Goal: Transaction & Acquisition: Purchase product/service

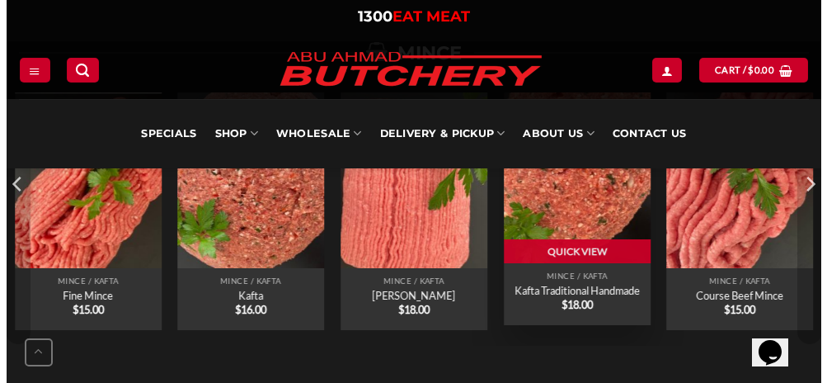
scroll to position [1237, 0]
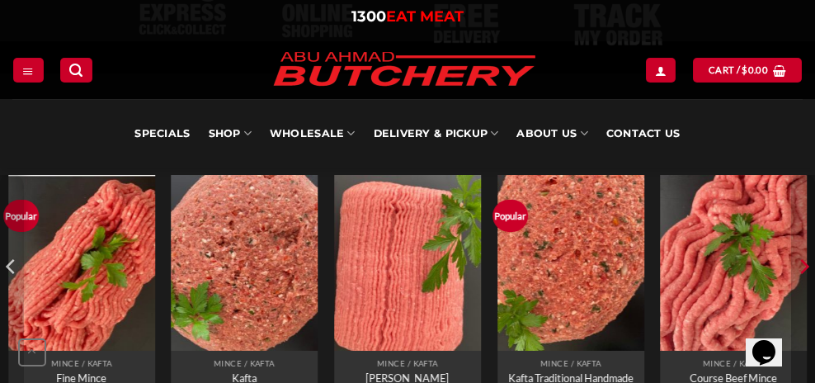
click at [803, 262] on icon "Next" at bounding box center [804, 266] width 9 height 15
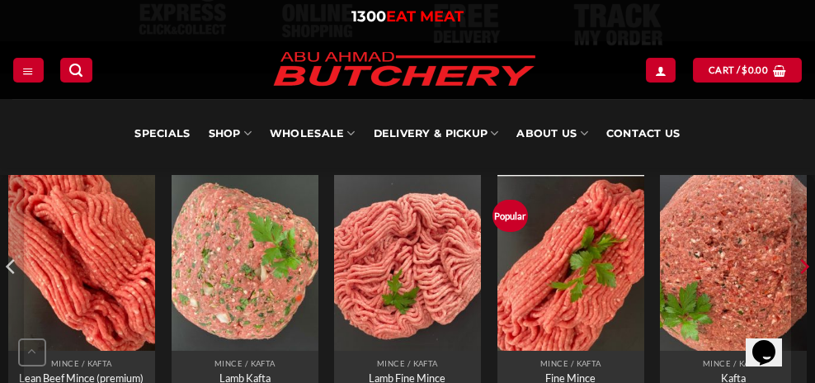
click at [803, 262] on icon "Next" at bounding box center [804, 266] width 9 height 15
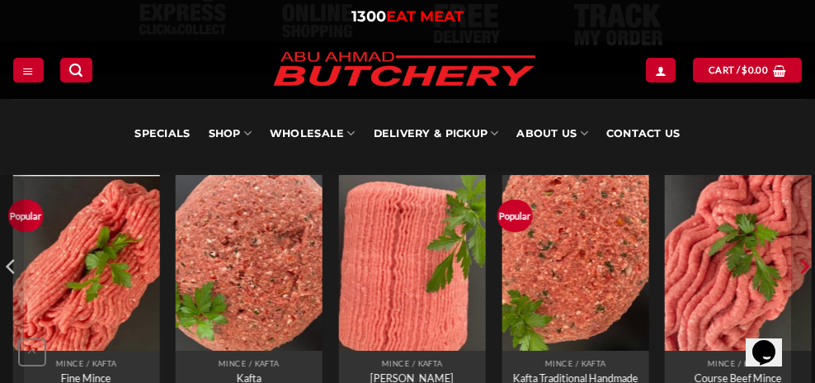
click at [803, 262] on icon "Next" at bounding box center [804, 266] width 9 height 15
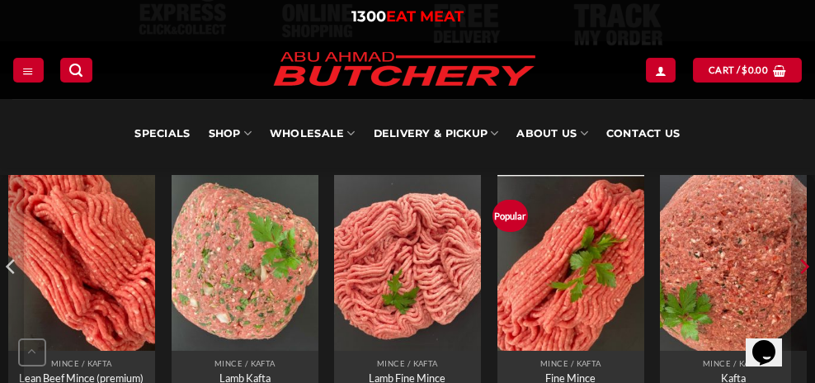
click at [803, 262] on icon "Next" at bounding box center [804, 266] width 9 height 15
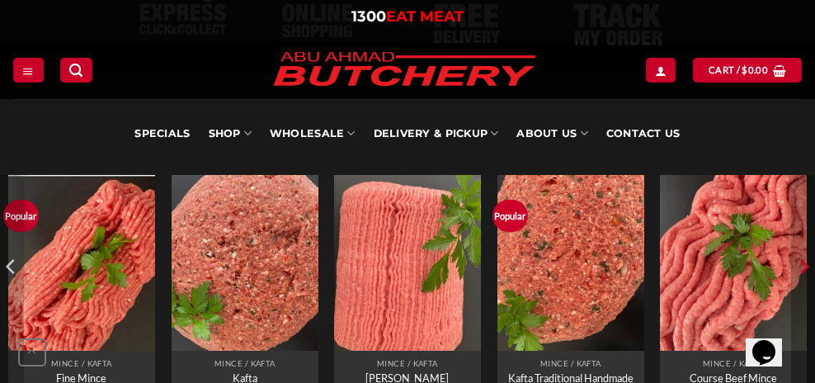
click at [803, 262] on icon "Next" at bounding box center [804, 266] width 9 height 15
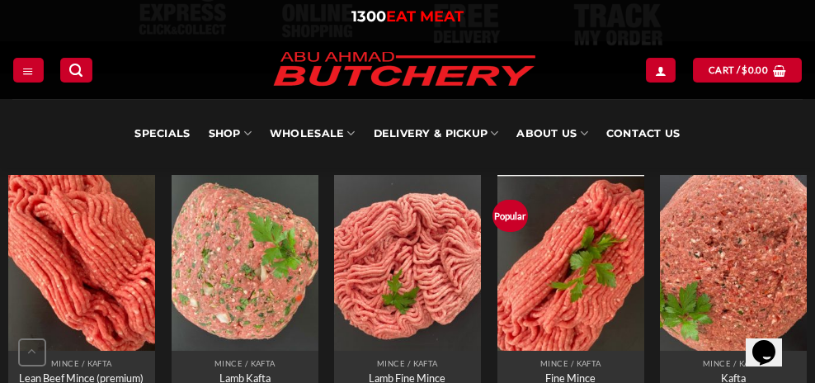
click at [12, 64] on div at bounding box center [28, 70] width 32 height 24
click at [35, 69] on link "Menu" at bounding box center [28, 70] width 30 height 24
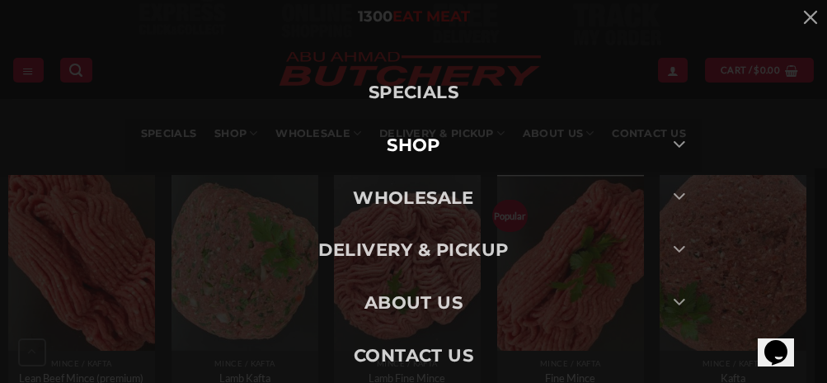
click at [431, 142] on link "SHOP" at bounding box center [413, 145] width 577 height 53
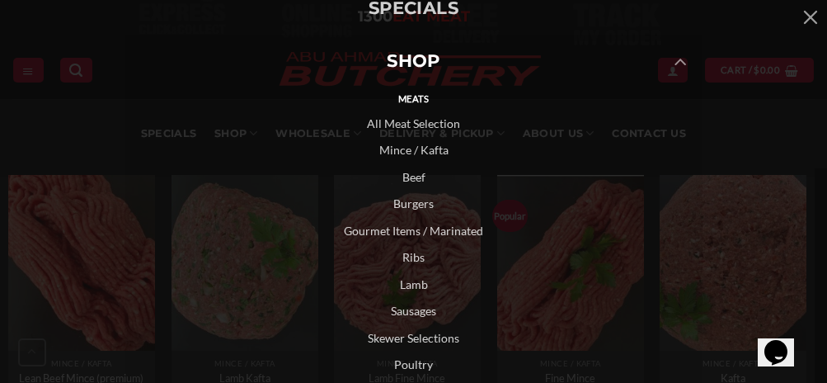
scroll to position [82, 0]
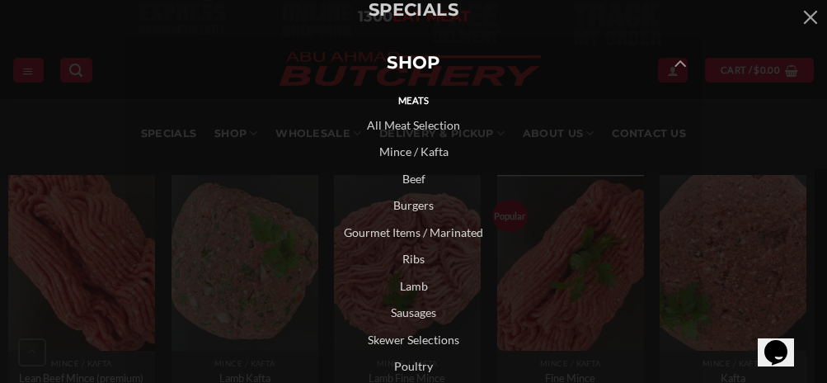
click at [405, 177] on link "Beef" at bounding box center [413, 179] width 577 height 27
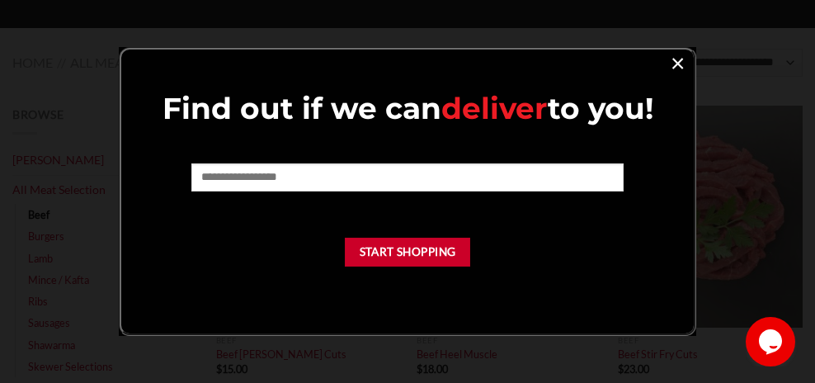
click at [675, 60] on link "×" at bounding box center [678, 62] width 24 height 22
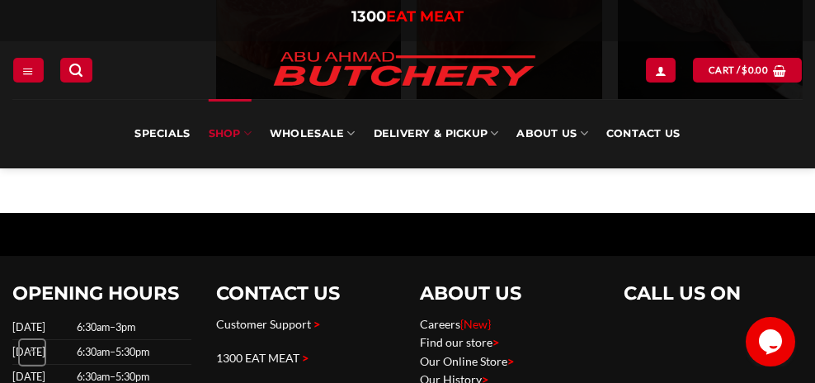
scroll to position [1897, 0]
